Goal: Transaction & Acquisition: Obtain resource

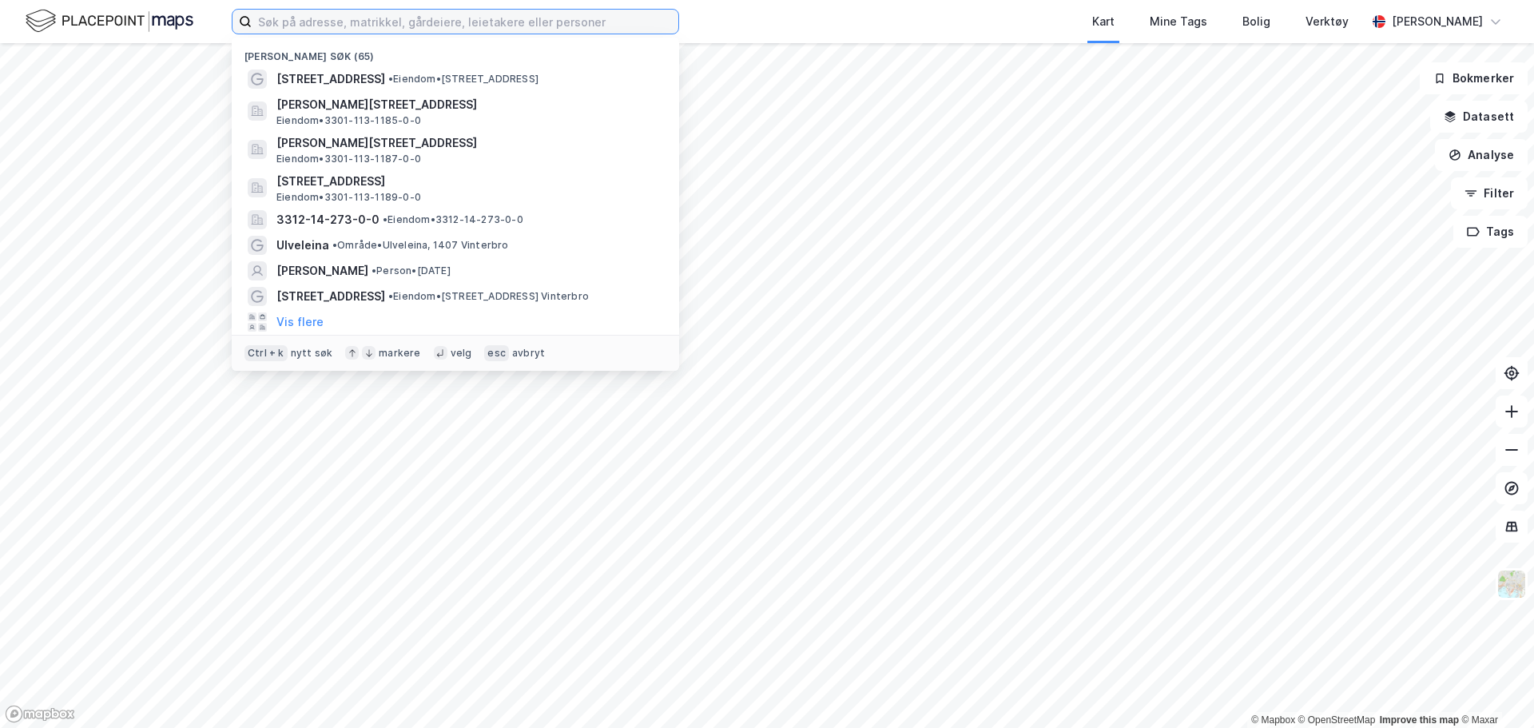
click at [363, 23] on input at bounding box center [465, 22] width 427 height 24
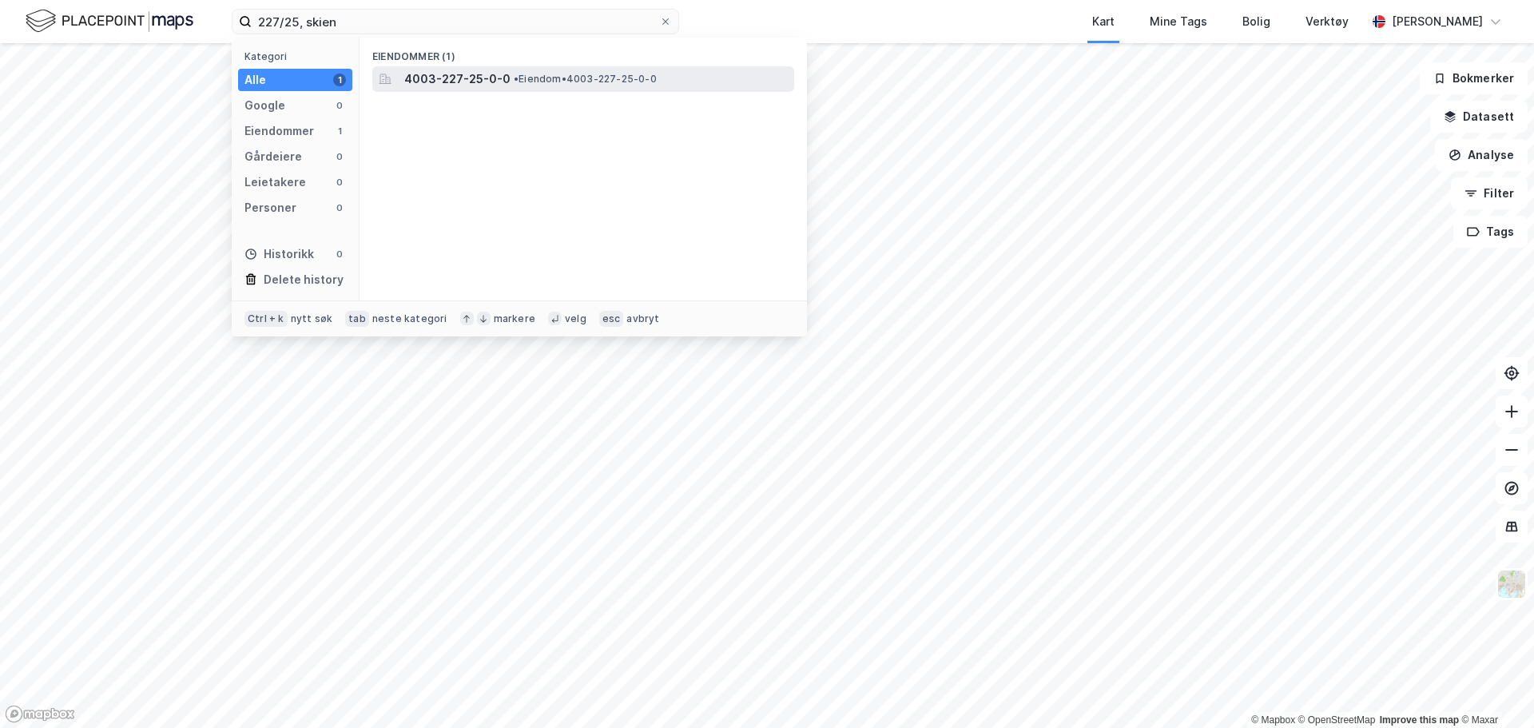
click at [507, 70] on div "4003-227-25-0-0 • Eiendom • 4003-227-25-0-0" at bounding box center [597, 79] width 387 height 19
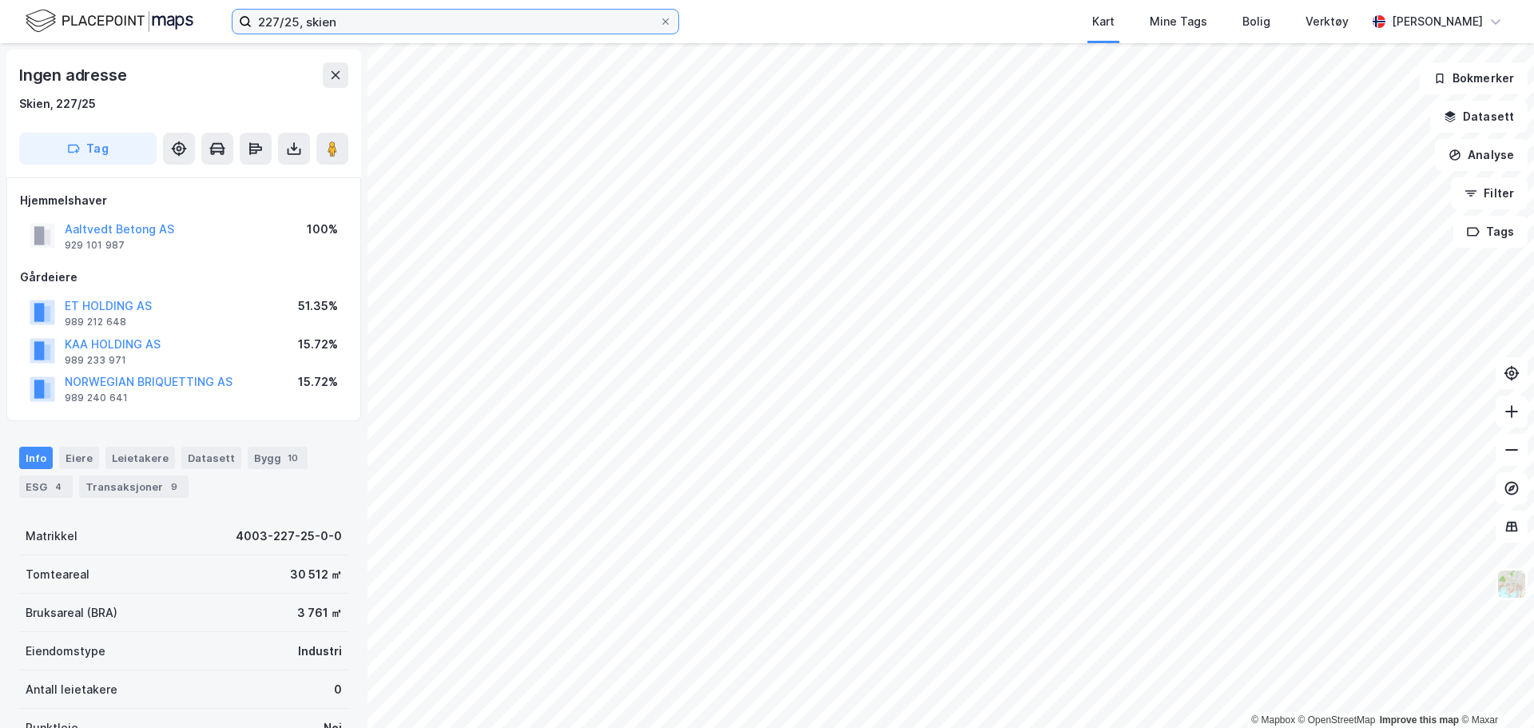
click at [294, 27] on input "227/25, skien" at bounding box center [456, 22] width 408 height 24
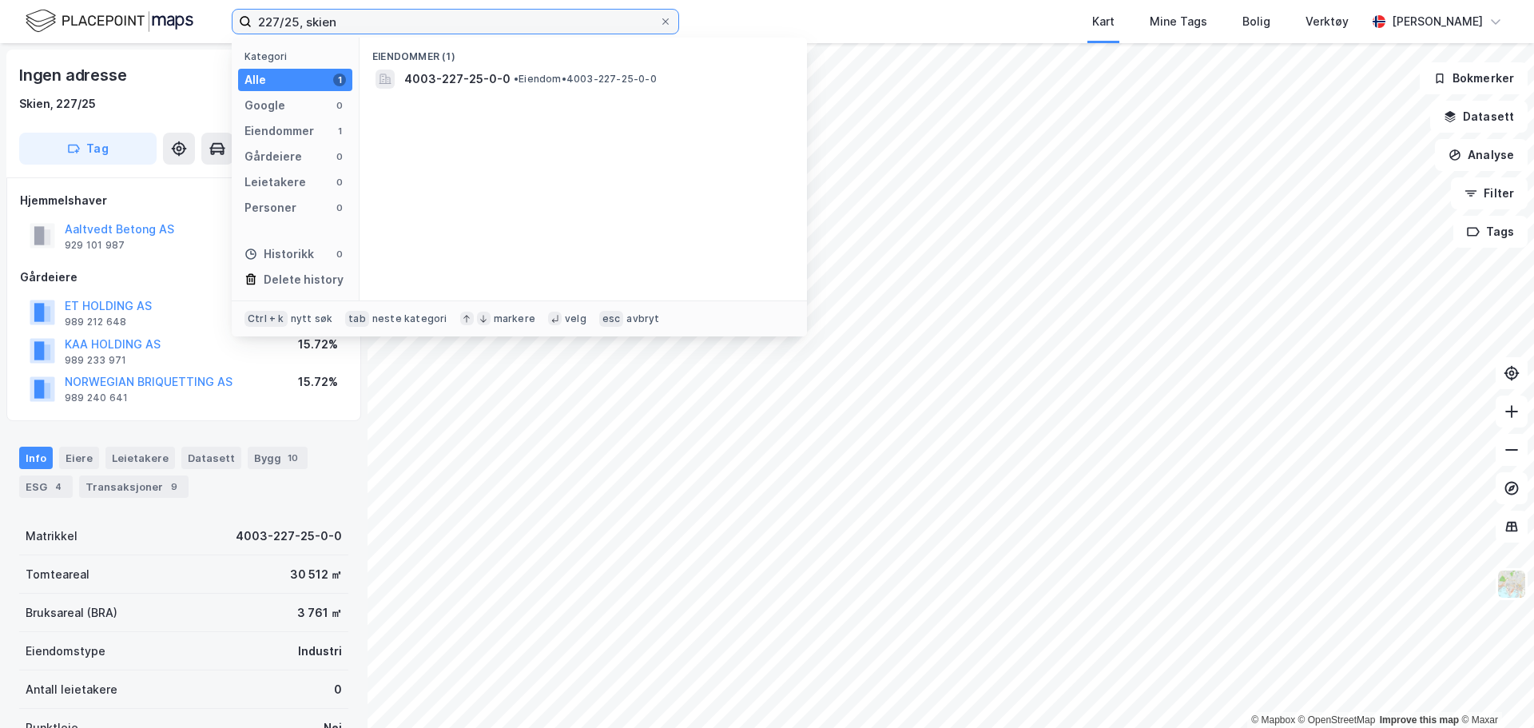
click at [294, 27] on input "227/25, skien" at bounding box center [456, 22] width 408 height 24
type input "227/32, skien"
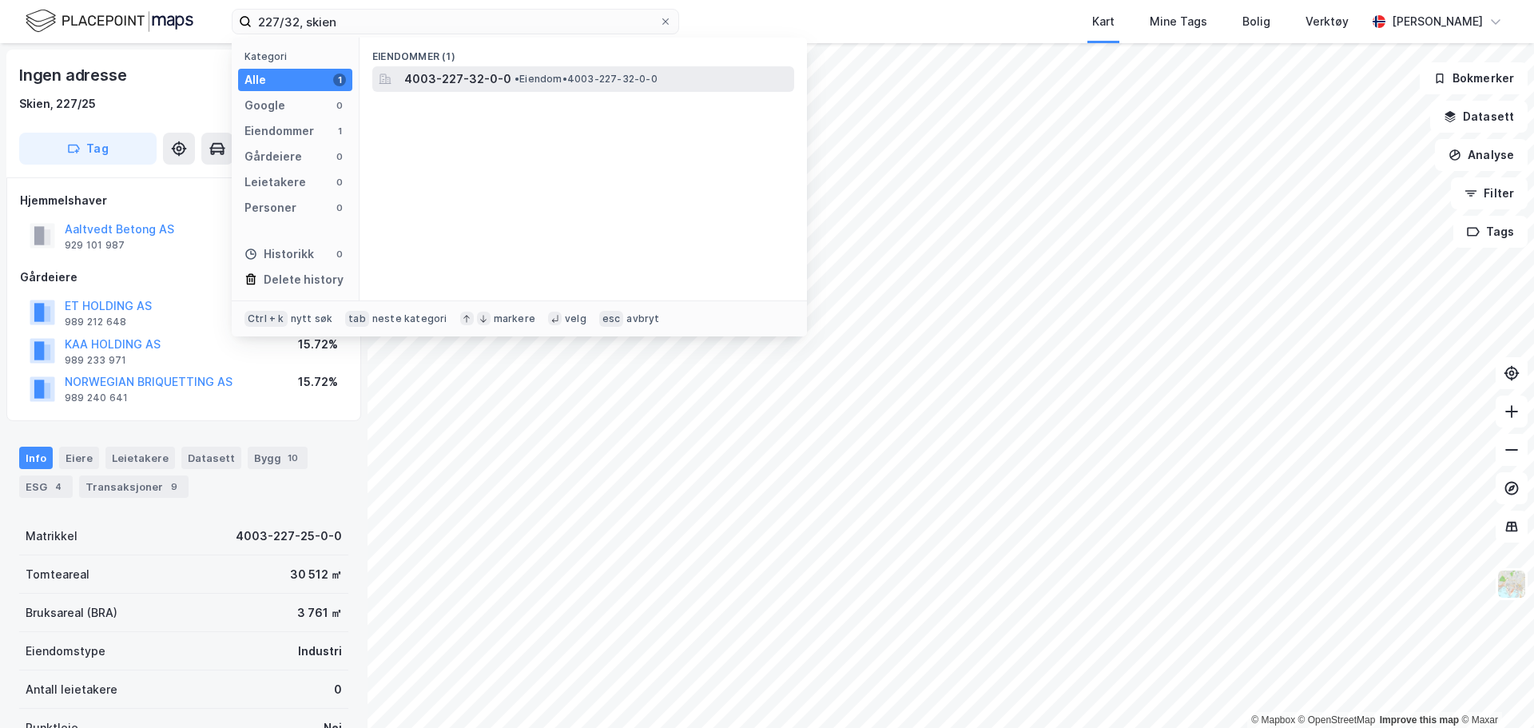
click at [462, 79] on span "4003-227-32-0-0" at bounding box center [457, 79] width 107 height 19
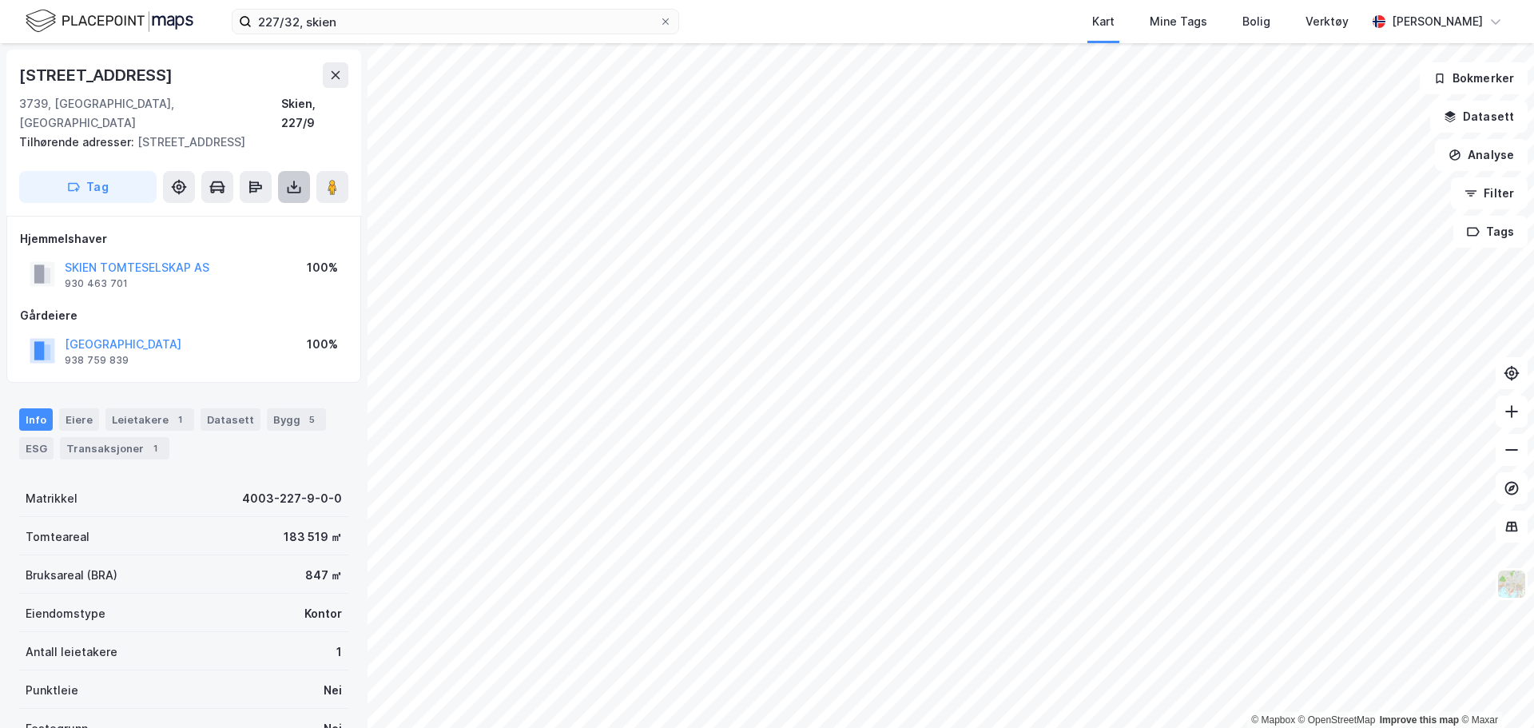
click at [280, 171] on button at bounding box center [294, 187] width 32 height 32
click at [205, 213] on div "Last ned grunnbok" at bounding box center [215, 219] width 93 height 13
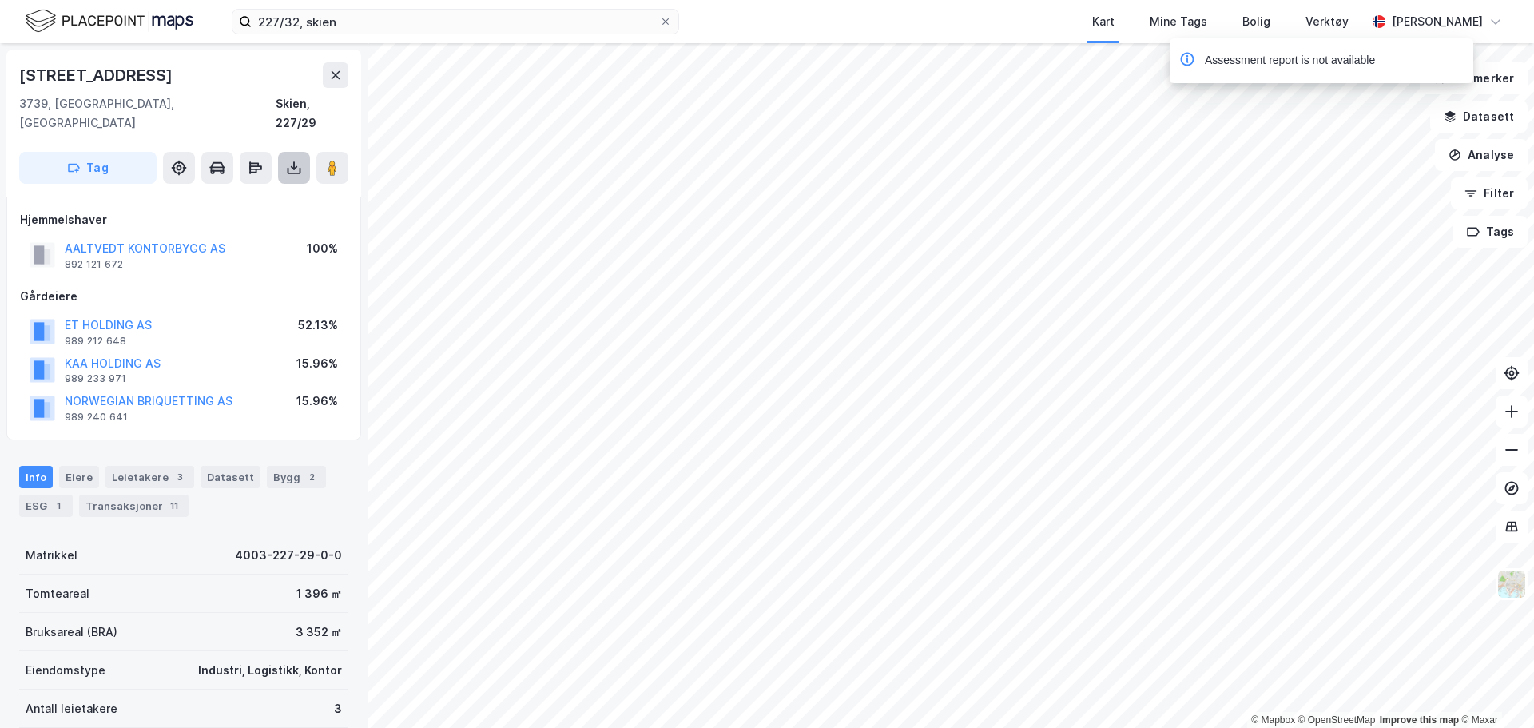
click at [289, 158] on button at bounding box center [294, 168] width 32 height 32
click at [277, 187] on div "Last ned grunnbok" at bounding box center [225, 200] width 170 height 26
